Goal: Navigation & Orientation: Understand site structure

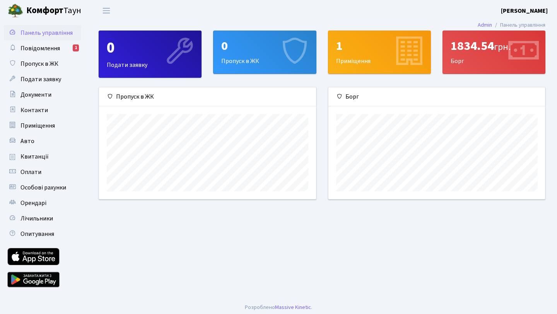
scroll to position [112, 217]
click at [57, 48] on span "Повідомлення" at bounding box center [40, 48] width 39 height 9
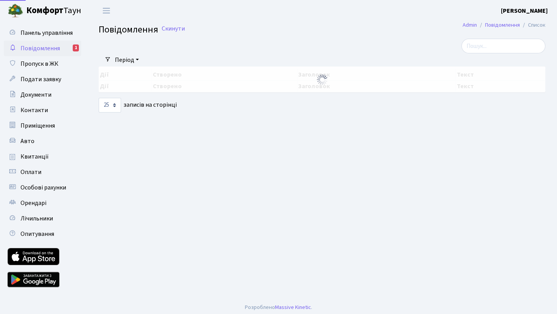
select select "25"
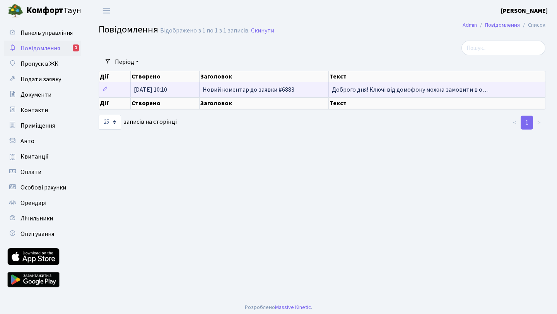
click at [453, 90] on span "Доброго дня! Ключі від домофону можна замовити в о…" at bounding box center [410, 89] width 157 height 9
click at [425, 87] on span "Доброго дня! Ключі від домофону можна замовити в о…" at bounding box center [410, 89] width 157 height 9
click at [389, 91] on span "Доброго дня! Ключі від домофону можна замовити в о…" at bounding box center [410, 89] width 157 height 9
click at [295, 89] on td "Новий коментар до заявки #6883" at bounding box center [265, 89] width 130 height 15
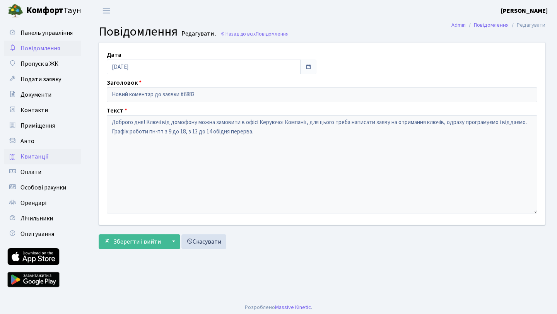
click at [26, 154] on span "Квитанції" at bounding box center [35, 156] width 28 height 9
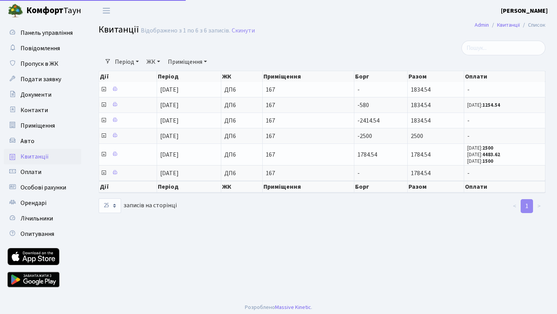
select select "25"
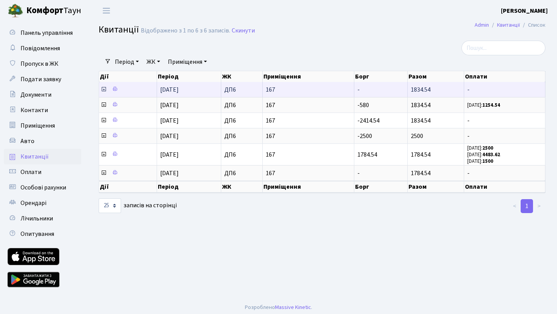
click at [101, 89] on icon at bounding box center [104, 89] width 6 height 6
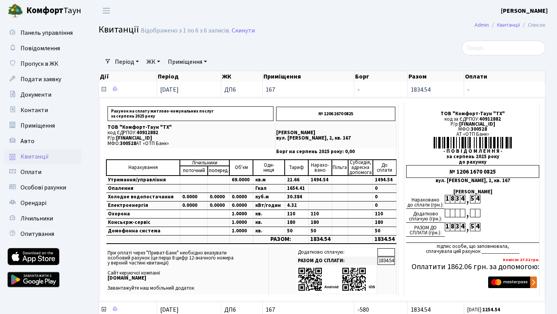
click at [103, 91] on icon at bounding box center [104, 89] width 6 height 6
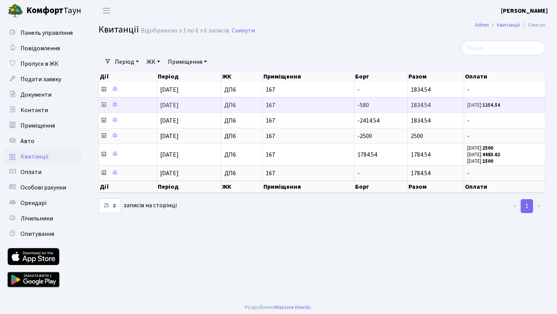
click at [104, 104] on icon at bounding box center [104, 105] width 6 height 6
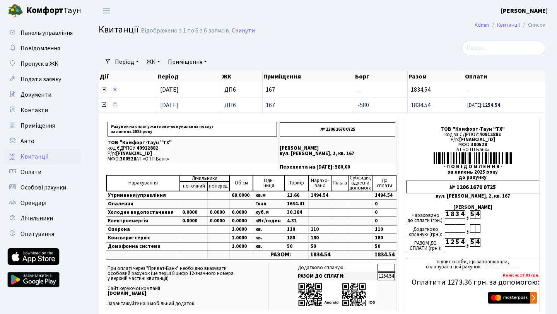
click at [104, 104] on icon at bounding box center [104, 105] width 6 height 6
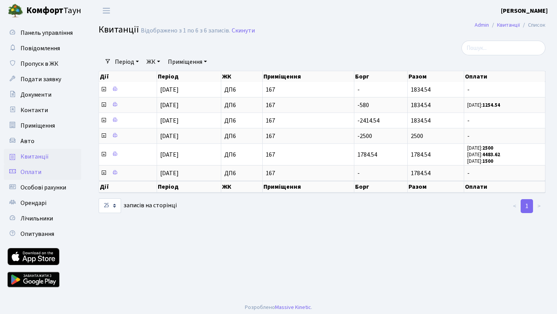
click at [34, 169] on span "Оплати" at bounding box center [31, 172] width 21 height 9
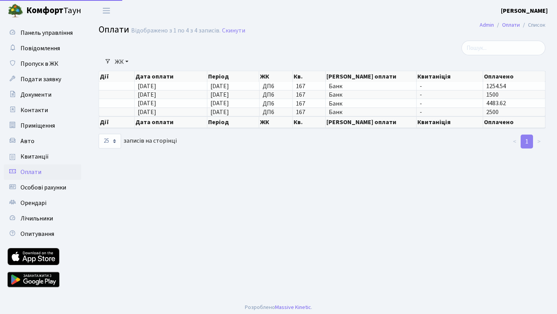
select select "25"
click at [36, 185] on span "Особові рахунки" at bounding box center [44, 187] width 46 height 9
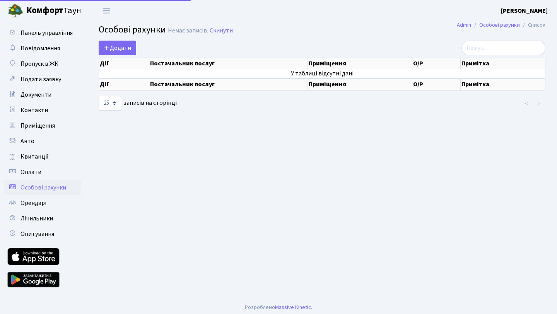
select select "25"
click at [38, 205] on span "Орендарі" at bounding box center [34, 203] width 26 height 9
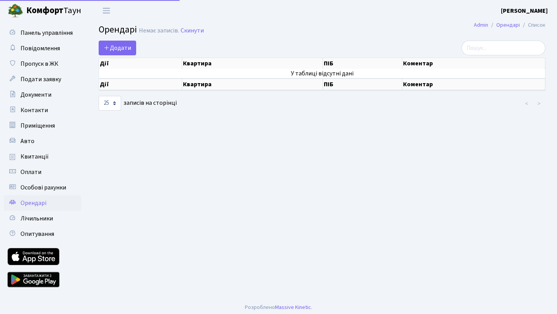
select select "25"
click at [39, 222] on span "Лічильники" at bounding box center [37, 218] width 32 height 9
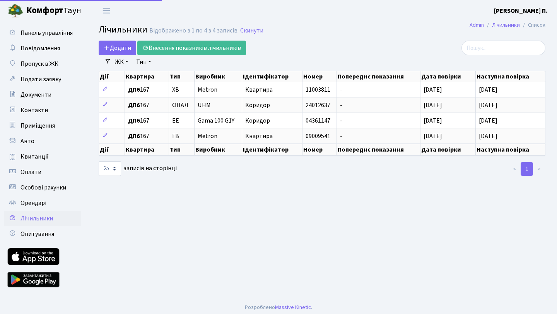
select select "25"
click at [35, 128] on span "Приміщення" at bounding box center [38, 125] width 34 height 9
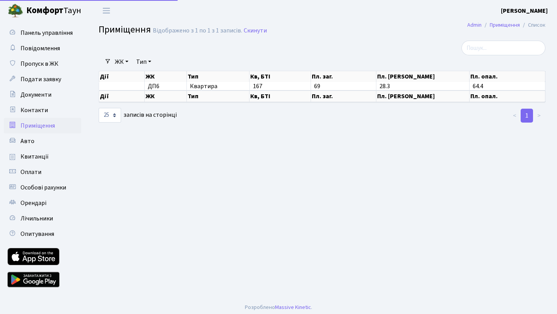
select select "25"
click at [36, 93] on span "Документи" at bounding box center [36, 95] width 31 height 9
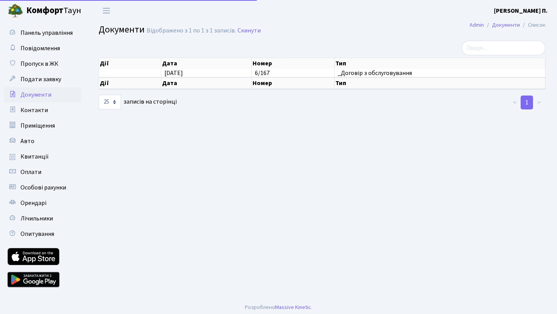
select select "25"
click at [38, 77] on span "Подати заявку" at bounding box center [41, 79] width 41 height 9
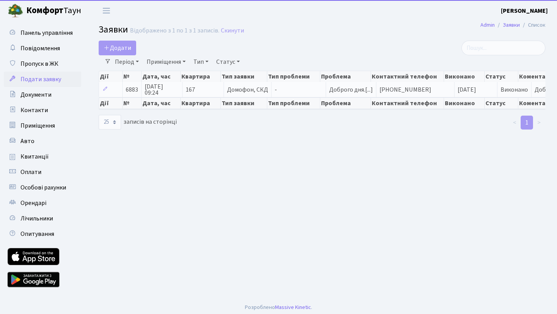
select select "25"
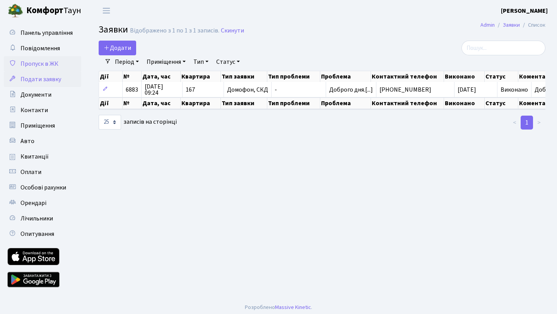
click at [39, 64] on span "Пропуск в ЖК" at bounding box center [40, 64] width 38 height 9
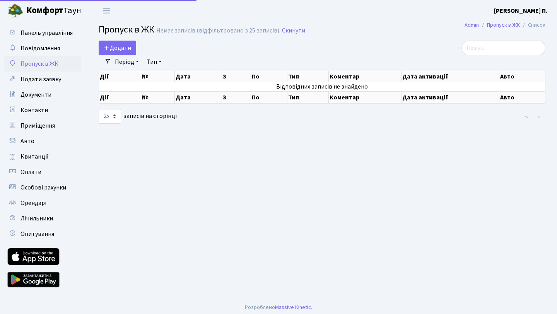
select select "25"
click at [35, 173] on span "Оплати" at bounding box center [31, 172] width 21 height 9
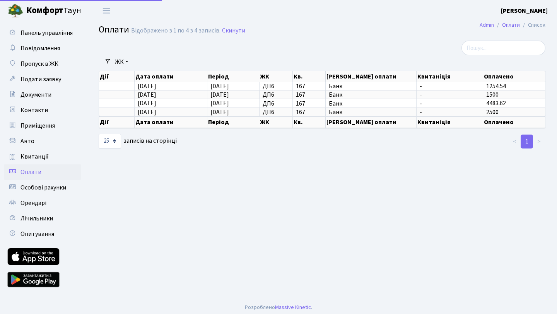
select select "25"
click at [37, 158] on span "Квитанції" at bounding box center [35, 156] width 28 height 9
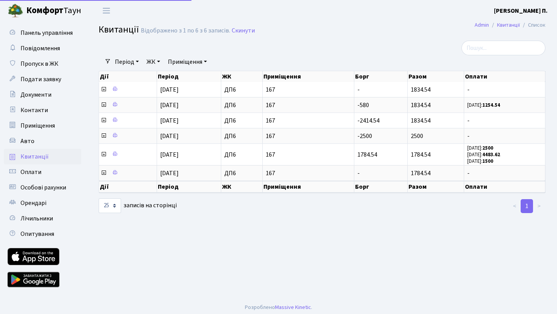
select select "25"
click at [44, 48] on span "Повідомлення" at bounding box center [40, 48] width 39 height 9
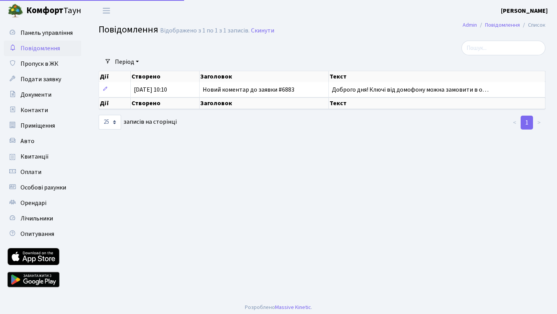
select select "25"
click at [50, 34] on span "Панель управління" at bounding box center [47, 33] width 52 height 9
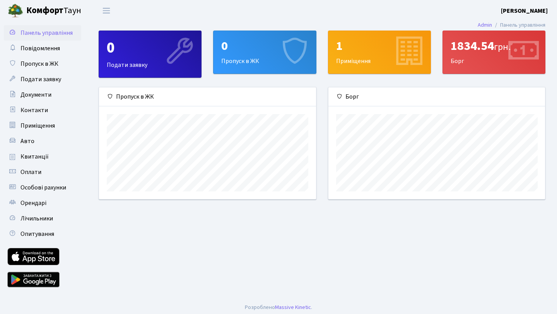
scroll to position [112, 217]
click at [42, 93] on span "Документи" at bounding box center [36, 95] width 31 height 9
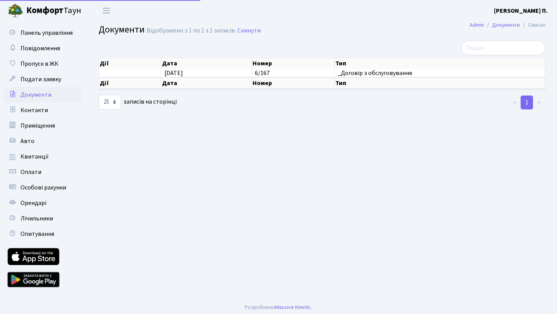
select select "25"
click at [48, 81] on span "Подати заявку" at bounding box center [41, 79] width 41 height 9
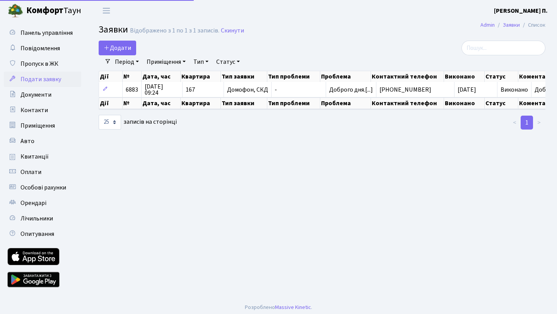
select select "25"
